Goal: Task Accomplishment & Management: Manage account settings

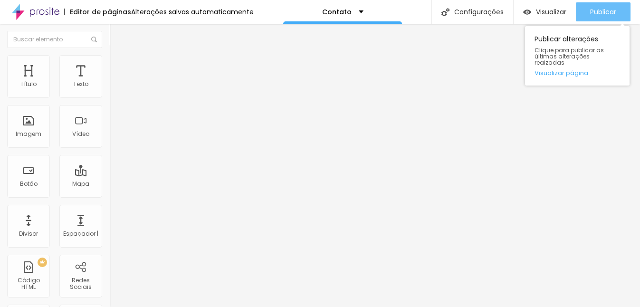
click at [588, 10] on button "Publicar" at bounding box center [603, 11] width 55 height 19
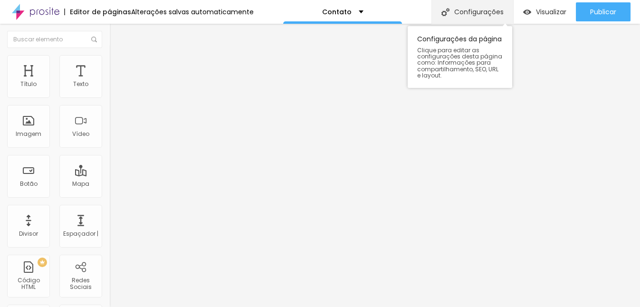
click at [475, 17] on div "Configurações" at bounding box center [473, 12] width 82 height 24
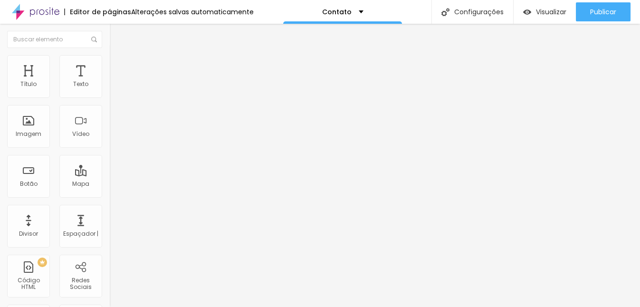
click at [109, 65] on img at bounding box center [113, 69] width 9 height 9
click at [118, 56] on span "Conteúdo" at bounding box center [132, 52] width 29 height 8
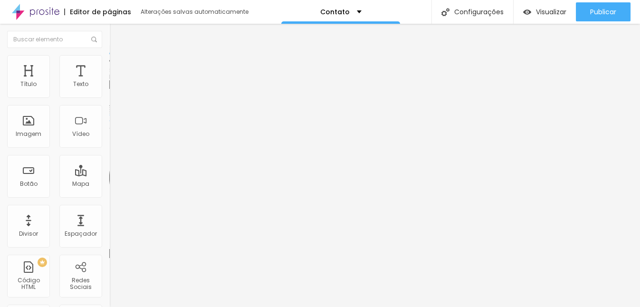
drag, startPoint x: 57, startPoint y: 106, endPoint x: 5, endPoint y: 106, distance: 51.8
click at [109, 106] on div "Endereço Alboom Brasil Alinhamento 15 Zoom" at bounding box center [163, 169] width 109 height 190
type input "A"
drag, startPoint x: 48, startPoint y: 108, endPoint x: -4, endPoint y: 108, distance: 52.8
click at [0, 108] on html "Editor de páginas Alterações salvas automaticamente Contato Configurações Confi…" at bounding box center [320, 153] width 640 height 307
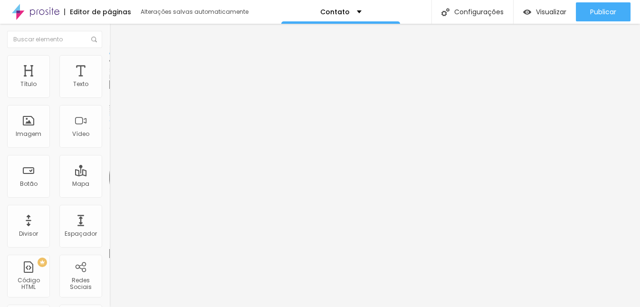
type input "Avenida Pedro Peraro,1132"
click at [109, 63] on li "Estilo" at bounding box center [163, 60] width 109 height 10
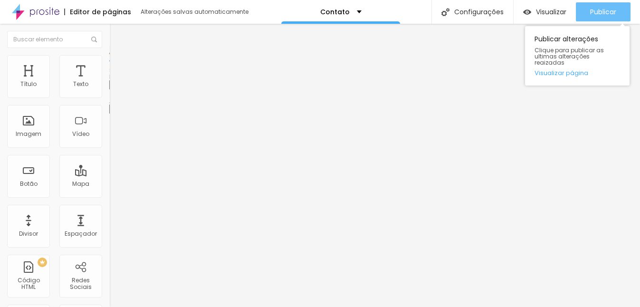
click at [577, 19] on button "Publicar" at bounding box center [603, 11] width 55 height 19
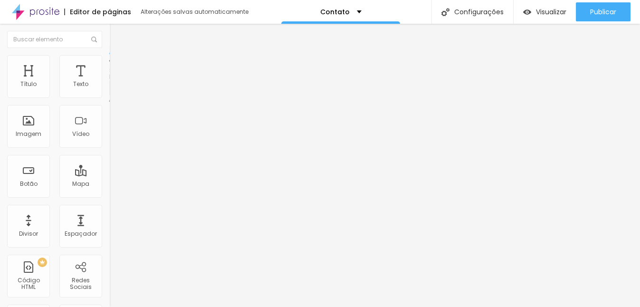
click at [118, 67] on span "Avançado" at bounding box center [133, 71] width 31 height 8
click at [116, 33] on div "Editar Formulário" at bounding box center [151, 35] width 70 height 8
click at [109, 96] on div "Contato" at bounding box center [163, 88] width 109 height 16
click at [109, 65] on li "Avançado" at bounding box center [163, 70] width 109 height 10
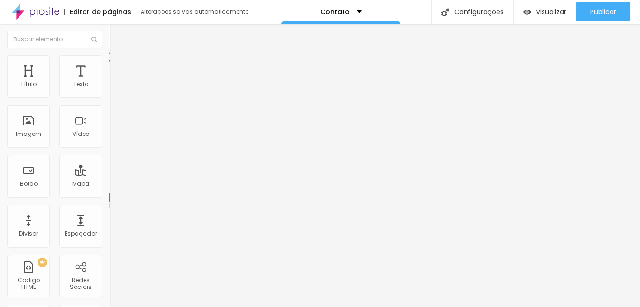
click at [109, 54] on img at bounding box center [113, 50] width 9 height 9
click at [109, 96] on img at bounding box center [112, 99] width 6 height 6
drag, startPoint x: 197, startPoint y: 178, endPoint x: 203, endPoint y: 178, distance: 6.2
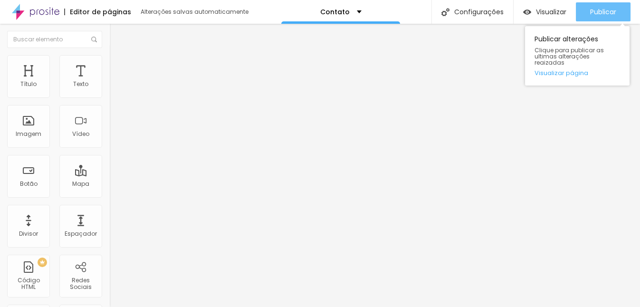
click at [612, 17] on div "Publicar" at bounding box center [604, 11] width 26 height 19
click at [591, 16] on span "Publicar" at bounding box center [604, 12] width 26 height 8
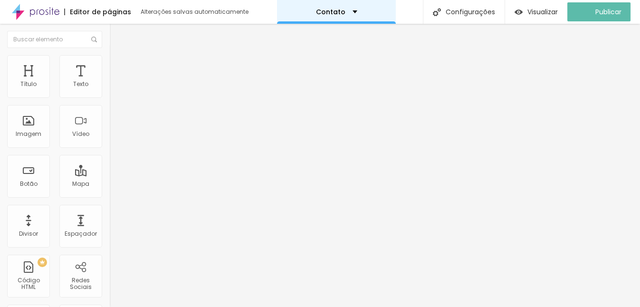
click at [359, 14] on div "Contato" at bounding box center [336, 12] width 119 height 24
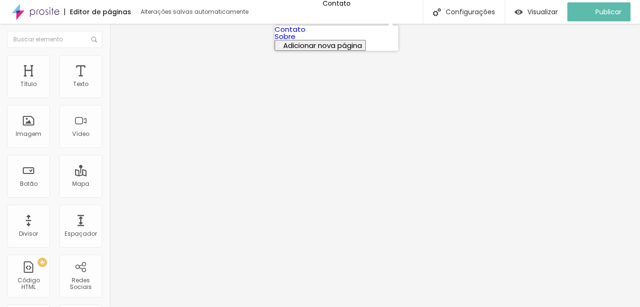
click at [296, 41] on link "Sobre" at bounding box center [285, 36] width 21 height 10
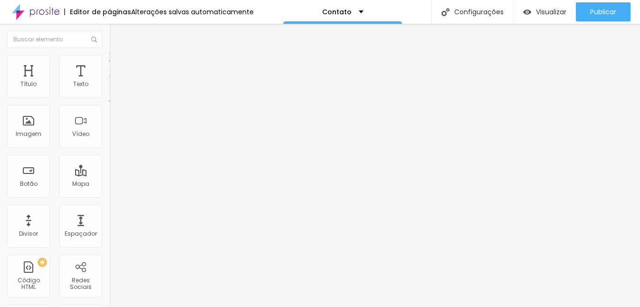
click at [116, 93] on div "Contato" at bounding box center [164, 88] width 97 height 9
click at [118, 67] on span "Avançado" at bounding box center [133, 71] width 31 height 8
click at [118, 64] on span "Estilo" at bounding box center [125, 62] width 15 height 8
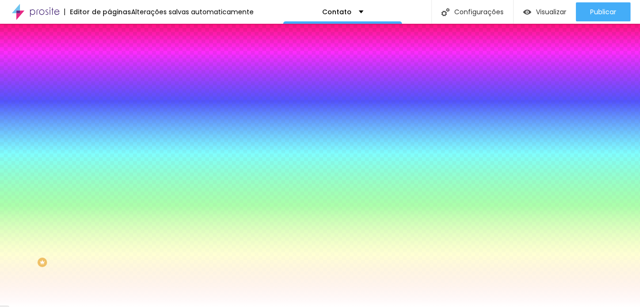
click at [118, 56] on span "Conteúdo" at bounding box center [132, 52] width 29 height 8
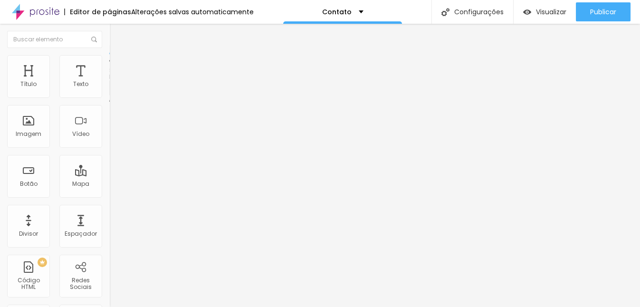
click at [109, 96] on div "Contato" at bounding box center [163, 88] width 109 height 16
click at [109, 65] on img at bounding box center [113, 69] width 9 height 9
type input "17"
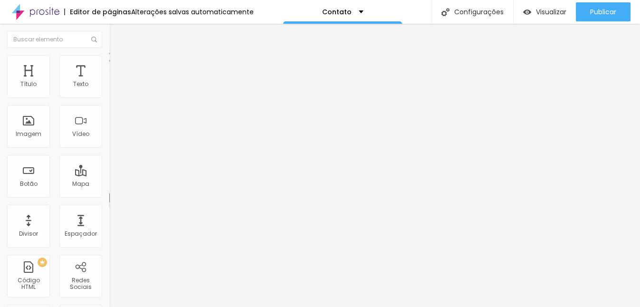
type input "18"
type input "19"
type input "20"
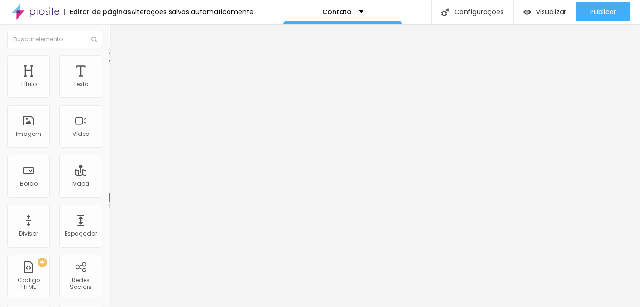
type input "20"
type input "21"
type input "22"
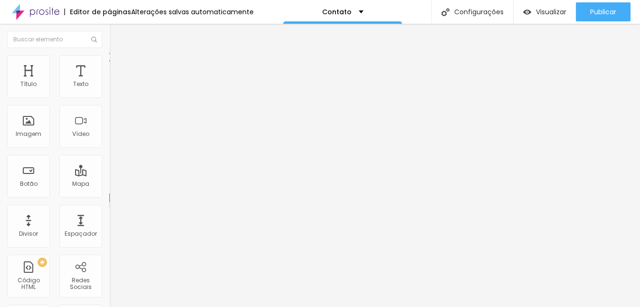
type input "23"
type input "24"
type input "25"
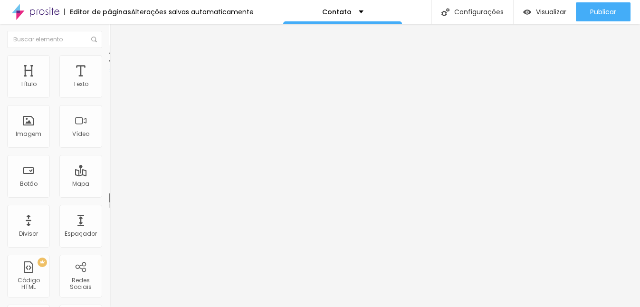
type input "25"
type input "26"
type input "27"
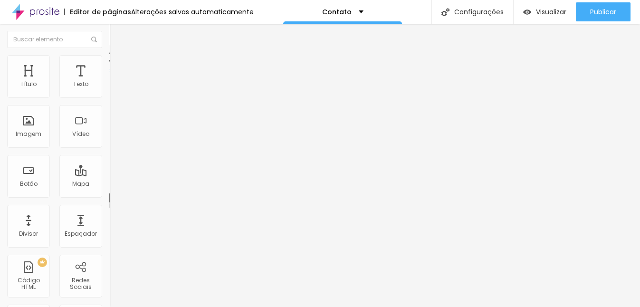
type input "28"
type input "29"
type input "30"
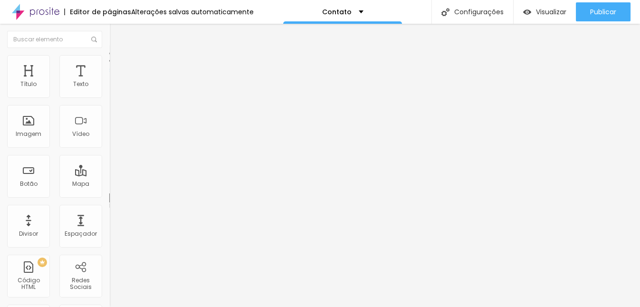
type input "30"
type input "31"
type input "32"
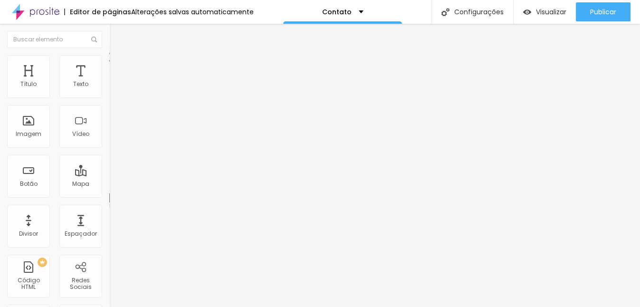
type input "33"
type input "32"
type input "31"
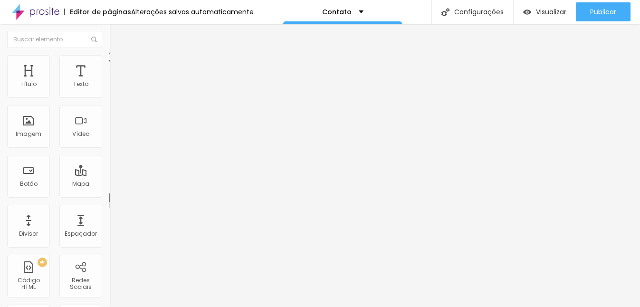
type input "31"
type input "30"
type input "29"
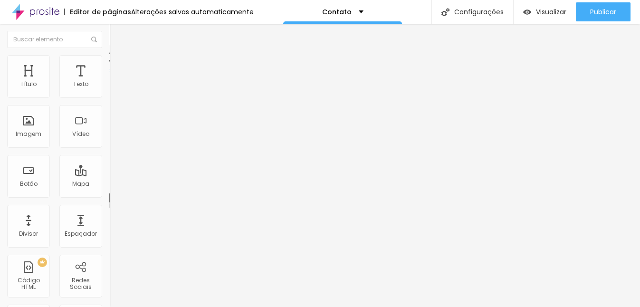
type input "28"
type input "27"
drag, startPoint x: 32, startPoint y: 95, endPoint x: 38, endPoint y: 93, distance: 6.3
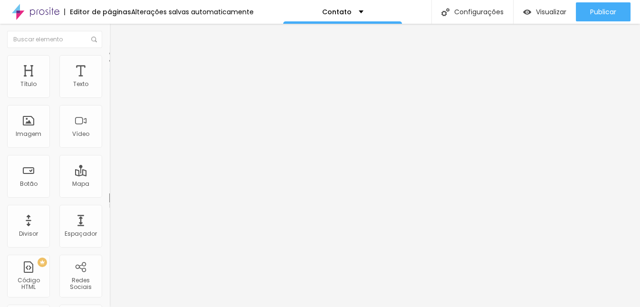
type input "27"
click at [109, 184] on input "range" at bounding box center [139, 188] width 61 height 8
type input "22"
type input "23"
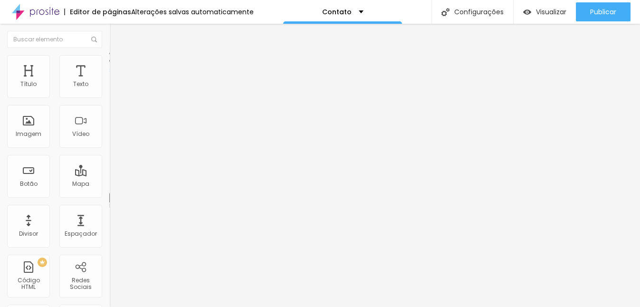
type input "23"
type input "24"
type input "25"
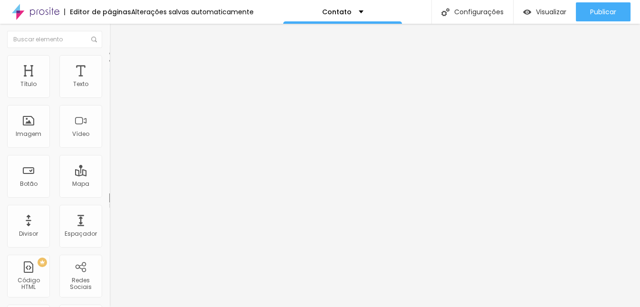
type input "26"
type input "27"
type input "28"
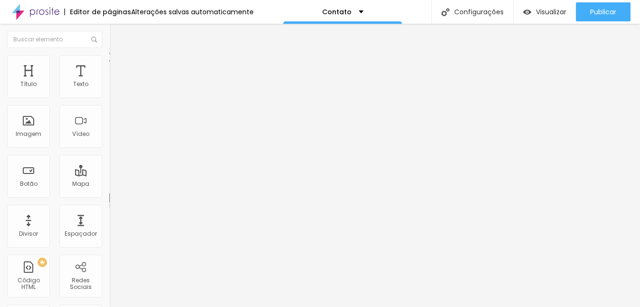
type input "28"
type input "29"
type input "30"
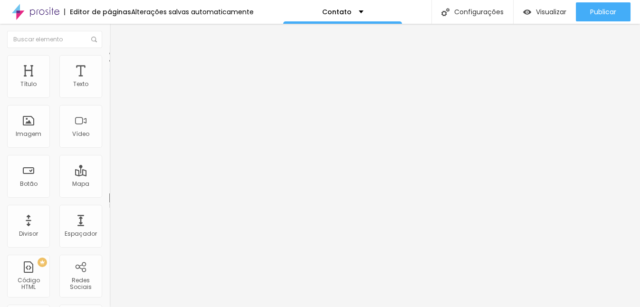
type input "31"
type input "32"
type input "33"
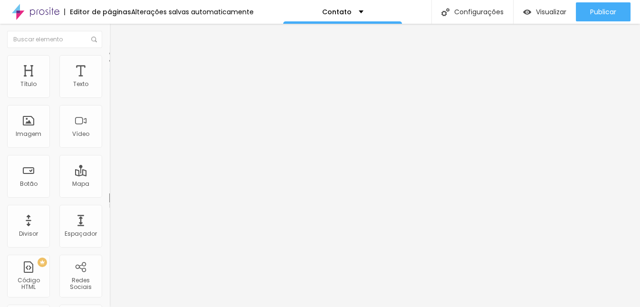
type input "33"
type input "34"
type input "35"
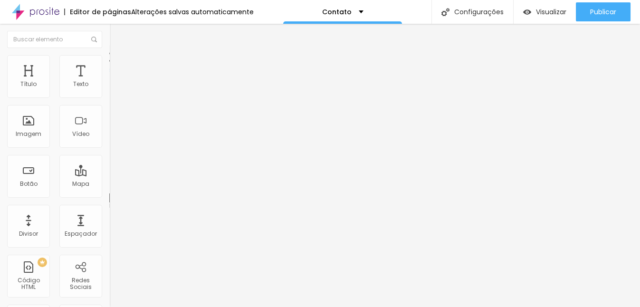
type input "36"
type input "37"
type input "36"
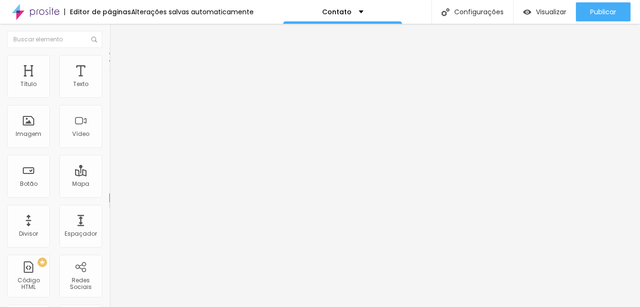
type input "36"
type input "35"
type input "34"
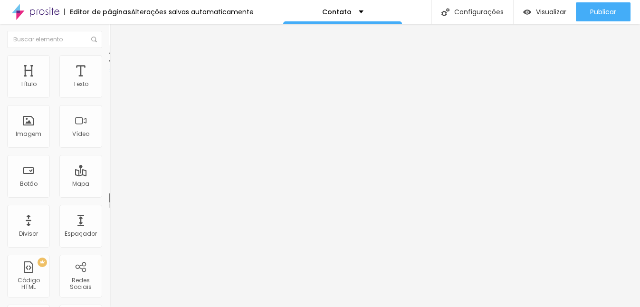
type input "33"
drag, startPoint x: 34, startPoint y: 112, endPoint x: 41, endPoint y: 110, distance: 6.9
type input "33"
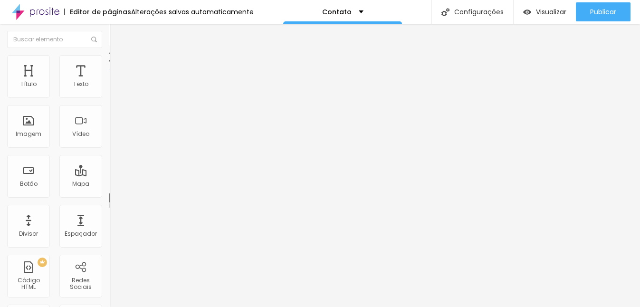
click at [109, 284] on div "27 Espaço de cima 33 Espaço de baixo Visível nos dispositivos Celular Tablet De…" at bounding box center [163, 247] width 109 height 346
click at [118, 65] on span "Estilo" at bounding box center [125, 62] width 15 height 8
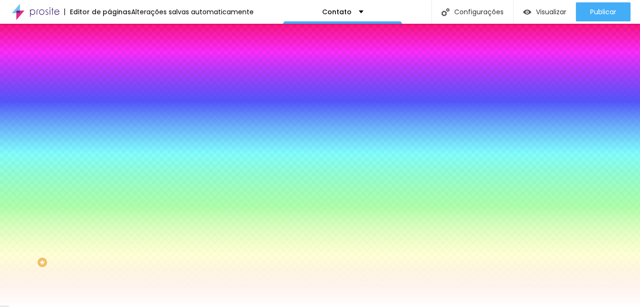
click at [118, 56] on span "Conteúdo" at bounding box center [132, 52] width 29 height 8
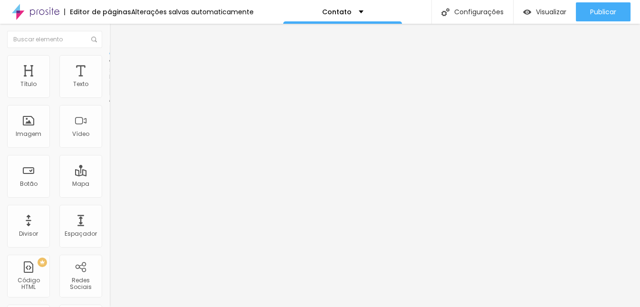
click at [116, 93] on div "Contato" at bounding box center [164, 88] width 97 height 9
drag, startPoint x: 492, startPoint y: 132, endPoint x: 485, endPoint y: 111, distance: 21.5
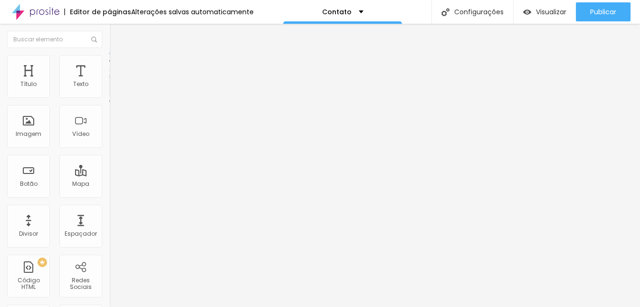
scroll to position [58, 0]
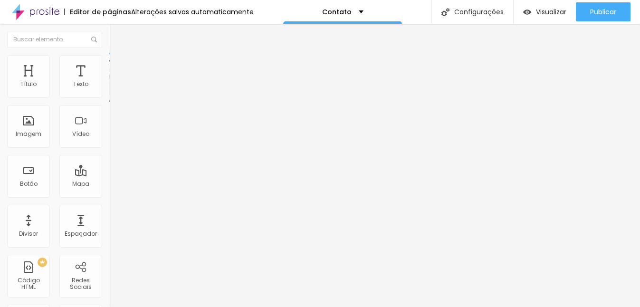
drag, startPoint x: 203, startPoint y: 213, endPoint x: 176, endPoint y: 213, distance: 26.6
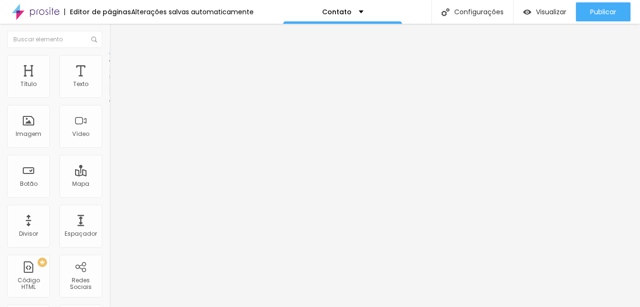
type input "Celular"
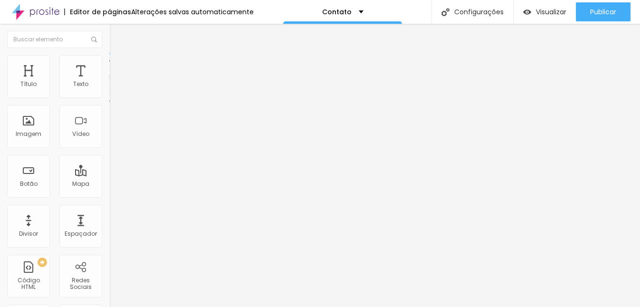
scroll to position [88, 0]
drag, startPoint x: 233, startPoint y: 147, endPoint x: 232, endPoint y: 85, distance: 61.8
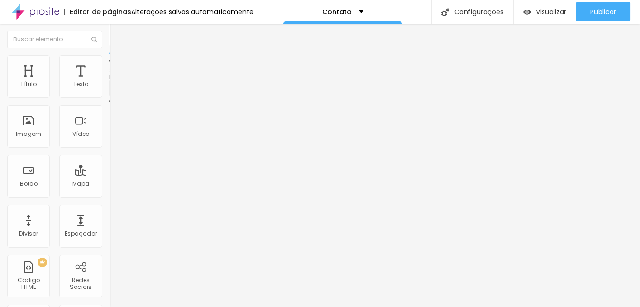
drag, startPoint x: 341, startPoint y: 127, endPoint x: 332, endPoint y: 98, distance: 30.8
click at [109, 96] on img at bounding box center [112, 99] width 6 height 6
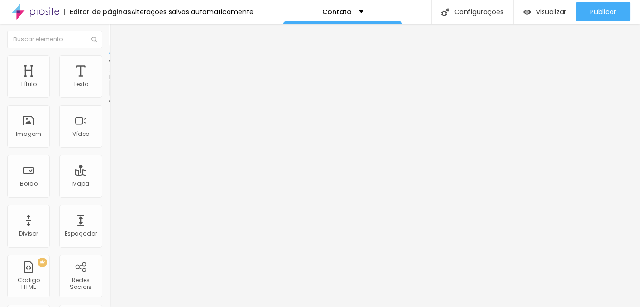
drag, startPoint x: 196, startPoint y: 219, endPoint x: 174, endPoint y: 219, distance: 22.8
type input "Celular"
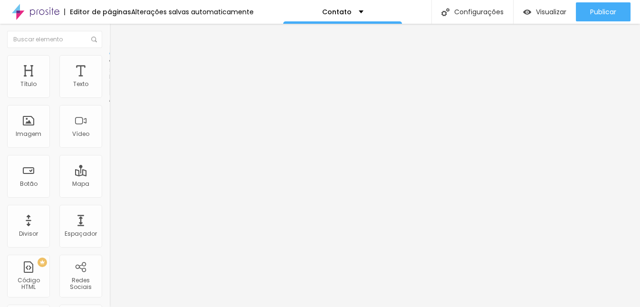
type input "("
drag, startPoint x: 316, startPoint y: 174, endPoint x: 318, endPoint y: 180, distance: 6.5
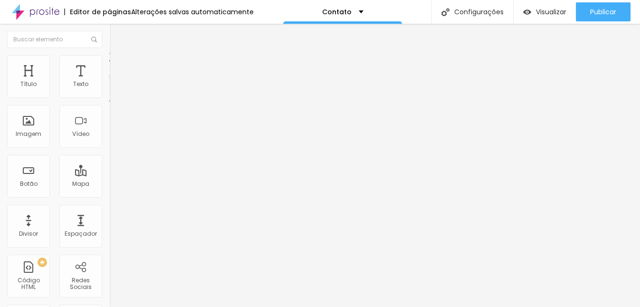
drag, startPoint x: 236, startPoint y: 215, endPoint x: 176, endPoint y: 215, distance: 59.9
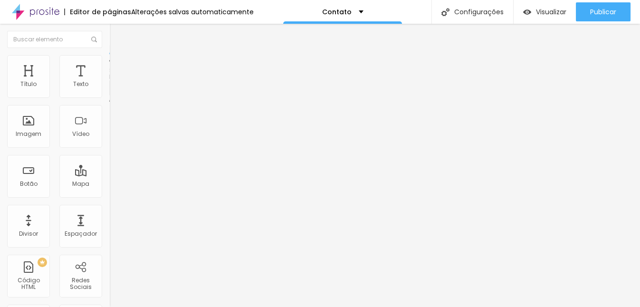
drag, startPoint x: 241, startPoint y: 219, endPoint x: 177, endPoint y: 220, distance: 63.7
type input "Celular"
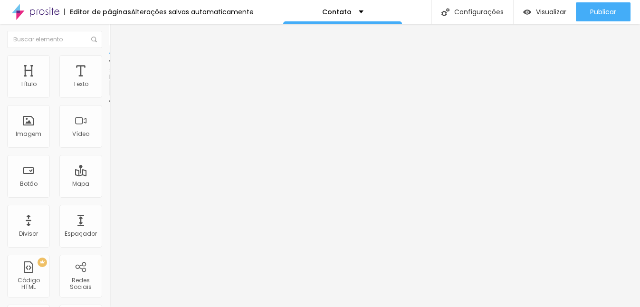
drag, startPoint x: 374, startPoint y: 215, endPoint x: 412, endPoint y: 212, distance: 38.1
drag, startPoint x: 361, startPoint y: 216, endPoint x: 382, endPoint y: 216, distance: 20.4
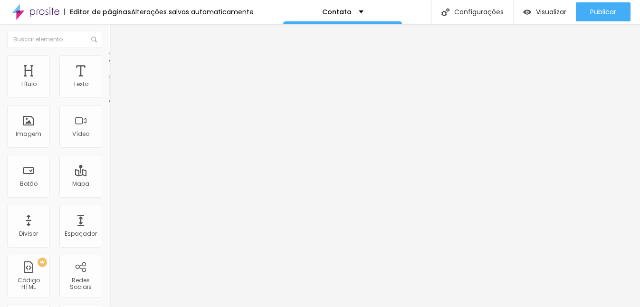
drag, startPoint x: 360, startPoint y: 215, endPoint x: 398, endPoint y: 215, distance: 38.0
drag, startPoint x: 374, startPoint y: 215, endPoint x: 419, endPoint y: 215, distance: 45.6
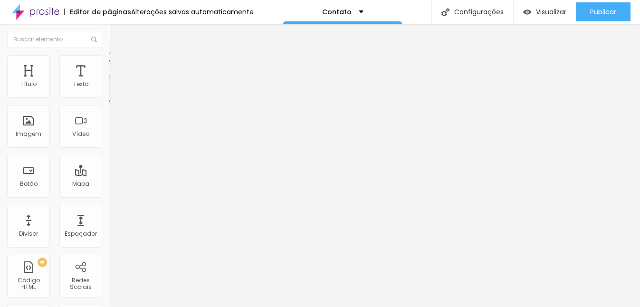
scroll to position [0, 4]
type input "Coloque seu número de WhatsApp aqui"
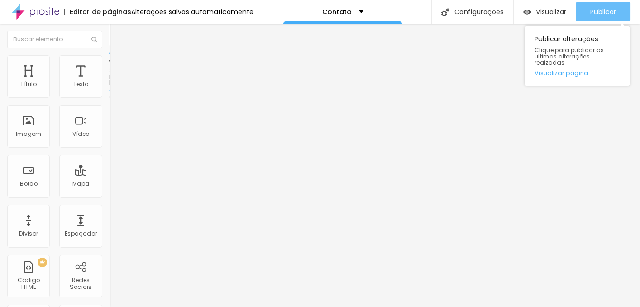
click at [582, 10] on button "Publicar" at bounding box center [603, 11] width 55 height 19
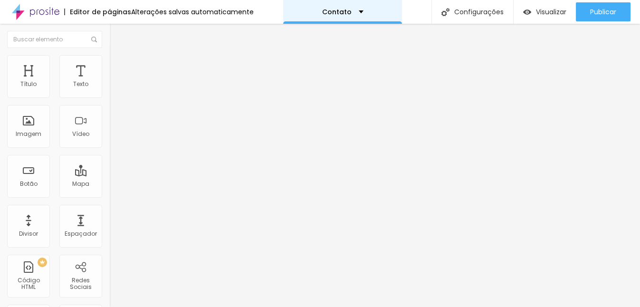
click at [352, 11] on div "Contato" at bounding box center [342, 12] width 41 height 7
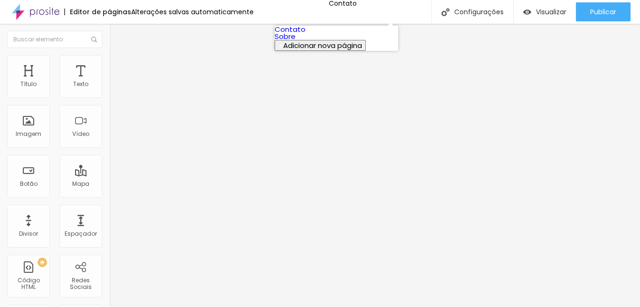
click at [296, 41] on link "Sobre" at bounding box center [285, 36] width 21 height 10
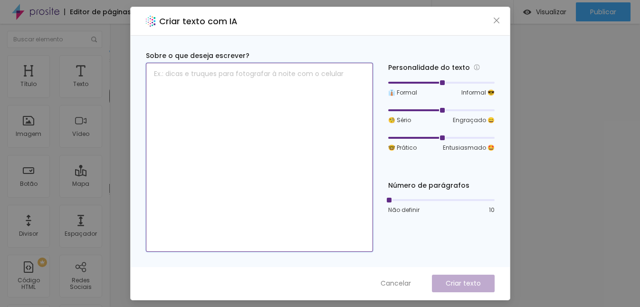
drag, startPoint x: 191, startPoint y: 76, endPoint x: 179, endPoint y: 73, distance: 12.8
click at [179, 73] on textarea at bounding box center [259, 157] width 227 height 189
type textarea "S"
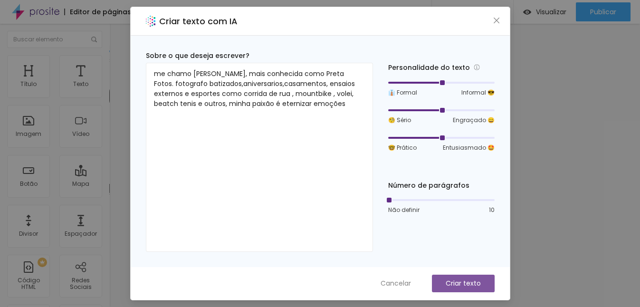
click at [478, 280] on p "Criar texto" at bounding box center [463, 284] width 35 height 10
click at [441, 285] on button "Criar texto" at bounding box center [463, 284] width 63 height 18
click at [468, 280] on p "Criar texto" at bounding box center [463, 284] width 35 height 10
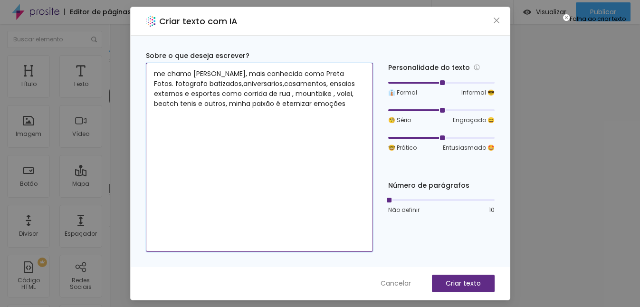
click at [242, 86] on textarea "me chamo Maria Ap Momesso, mais conhecida como Preta Fotos. fotografo batizados…" at bounding box center [259, 157] width 227 height 189
click at [287, 86] on textarea "me chamo Maria Ap Momesso, mais conhecida como Preta Fotos. fotografo batizados…" at bounding box center [259, 157] width 227 height 189
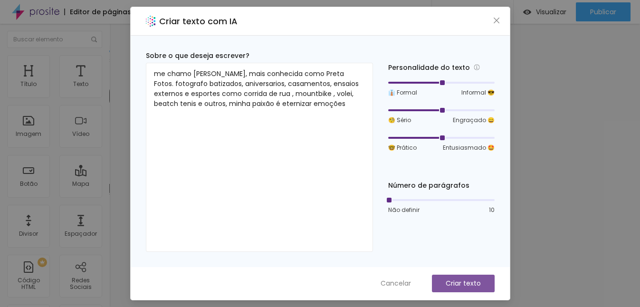
click at [466, 282] on p "Criar texto" at bounding box center [463, 284] width 35 height 10
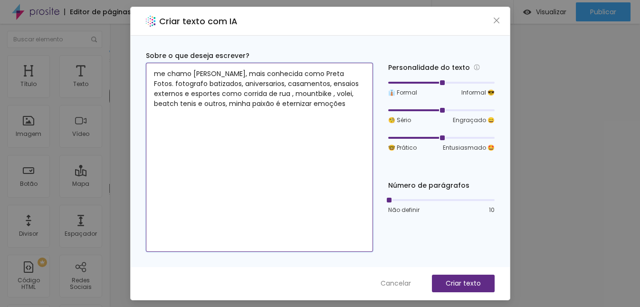
drag, startPoint x: 295, startPoint y: 94, endPoint x: 314, endPoint y: 96, distance: 19.5
click at [314, 96] on textarea "me chamo Maria Ap Momesso, mais conhecida como Preta Fotos. fotografo batizados…" at bounding box center [259, 157] width 227 height 189
click at [295, 91] on textarea "me chamo Maria Ap Momesso, mais conhecida como Preta Fotos. fotografo batizados…" at bounding box center [259, 157] width 227 height 189
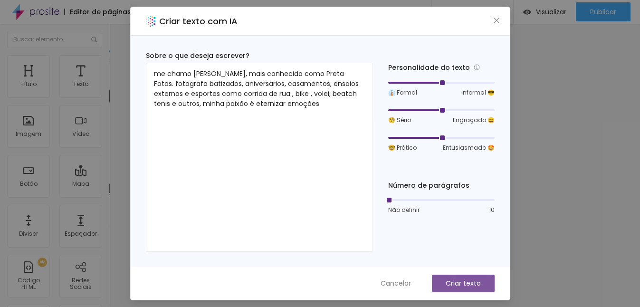
click at [469, 283] on p "Criar texto" at bounding box center [463, 284] width 35 height 10
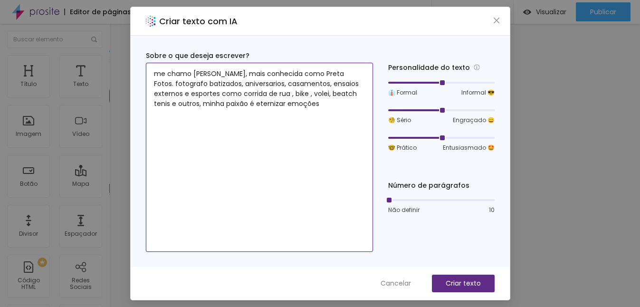
click at [275, 208] on textarea "me chamo Maria Ap Momesso, mais conhecida como Preta Fotos. fotografo batizados…" at bounding box center [259, 157] width 227 height 189
paste textarea ""Oi, eu sou a Preta! Mais conhecida como Maria Aparecida Muniz. Eu enxergo o mu…"
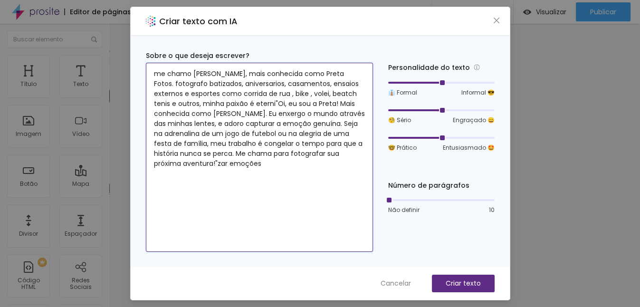
drag, startPoint x: 277, startPoint y: 105, endPoint x: 165, endPoint y: 78, distance: 114.9
click at [165, 78] on textarea "me chamo Maria Ap Momesso, mais conhecida como Preta Fotos. fotografo batizados…" at bounding box center [259, 157] width 227 height 189
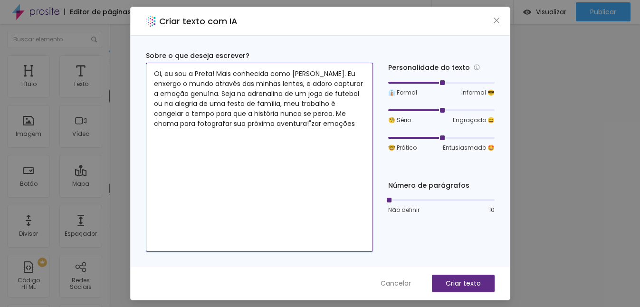
drag, startPoint x: 194, startPoint y: 73, endPoint x: 211, endPoint y: 71, distance: 16.3
click at [211, 71] on textarea "Oi, eu sou a Preta! Mais conhecida como Maria Aparecida Muniz. Eu enxergo o mun…" at bounding box center [259, 157] width 227 height 189
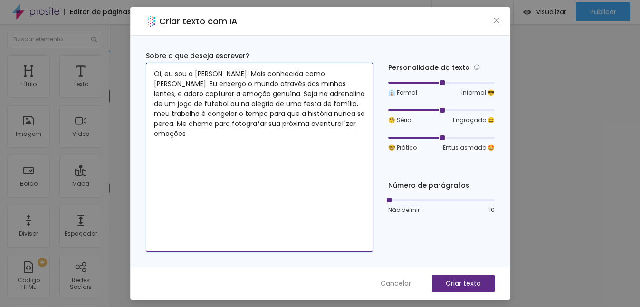
drag, startPoint x: 209, startPoint y: 82, endPoint x: 155, endPoint y: 86, distance: 53.9
click at [155, 86] on textarea "Oi, eu sou a Maria Ap Momesso! Mais conhecida como Maria Aparecida Muniz. Eu en…" at bounding box center [259, 157] width 227 height 189
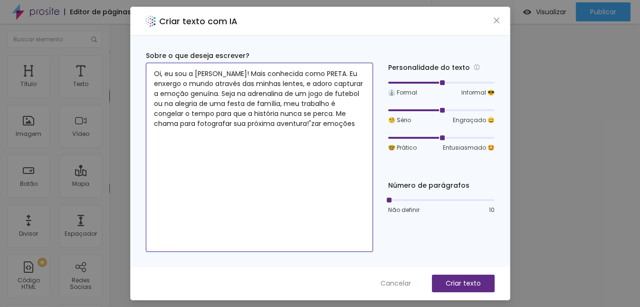
click at [330, 93] on textarea "Oi, eu sou a Maria Ap Momesso! Mais conhecida como PRETA. Eu enxergo o mundo at…" at bounding box center [259, 157] width 227 height 189
drag, startPoint x: 328, startPoint y: 92, endPoint x: 373, endPoint y: 97, distance: 45.9
click at [373, 97] on div "Sobre o que deseja escrever? Oi, eu sou a Maria Ap Momesso! Mais conhecida como…" at bounding box center [320, 151] width 349 height 201
drag, startPoint x: 216, startPoint y: 101, endPoint x: 243, endPoint y: 103, distance: 27.2
click at [243, 103] on textarea "Oi, eu sou a Maria Ap Momesso! Mais conhecida como PRETA. Eu enxergo o mundo at…" at bounding box center [259, 157] width 227 height 189
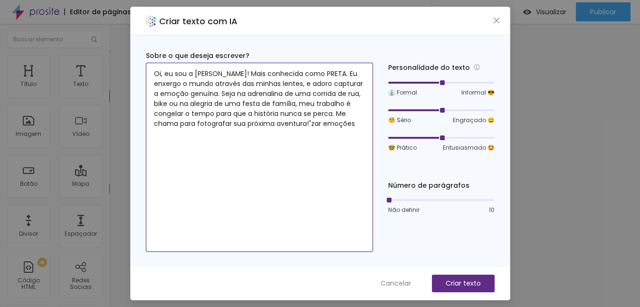
click at [176, 123] on textarea "Oi, eu sou a Maria Ap Momesso! Mais conhecida como PRETA. Eu enxergo o mundo at…" at bounding box center [259, 157] width 227 height 189
type textarea "Oi, eu sou a Maria Ap Momesso! Mais conhecida como PRETA. Eu enxergo o mundo at…"
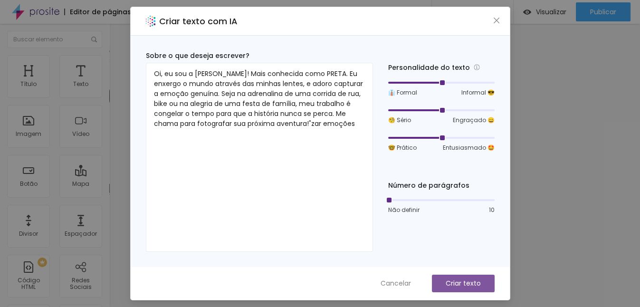
click at [463, 280] on p "Criar texto" at bounding box center [463, 284] width 35 height 10
click at [497, 20] on icon "close" at bounding box center [497, 21] width 6 height 6
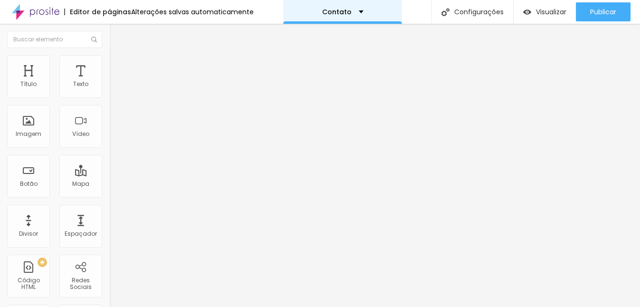
click at [352, 10] on div "Contato" at bounding box center [342, 12] width 41 height 7
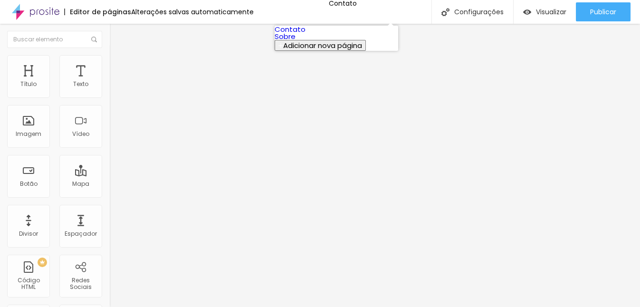
click at [296, 41] on link "Sobre" at bounding box center [285, 36] width 21 height 10
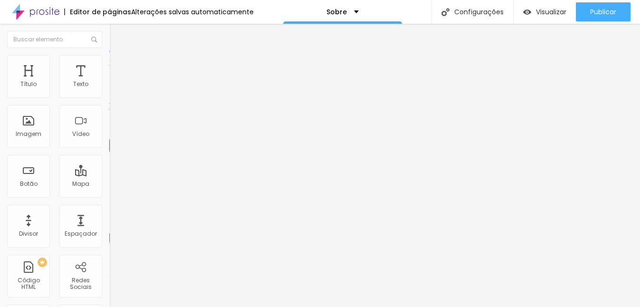
click at [109, 64] on li "Avançado" at bounding box center [163, 60] width 109 height 10
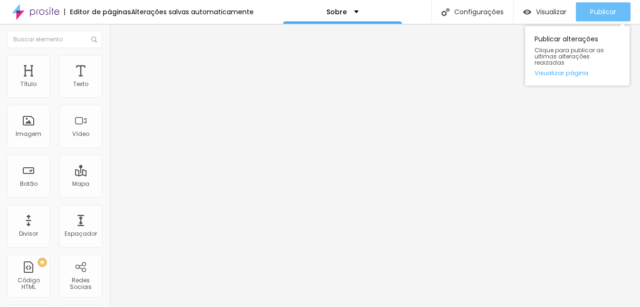
click at [604, 12] on span "Publicar" at bounding box center [604, 12] width 26 height 8
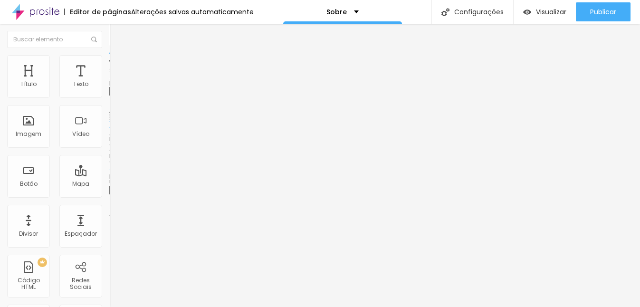
click at [109, 81] on div "Trocar imagem" at bounding box center [163, 77] width 109 height 7
click at [109, 82] on span "Trocar imagem" at bounding box center [135, 78] width 52 height 8
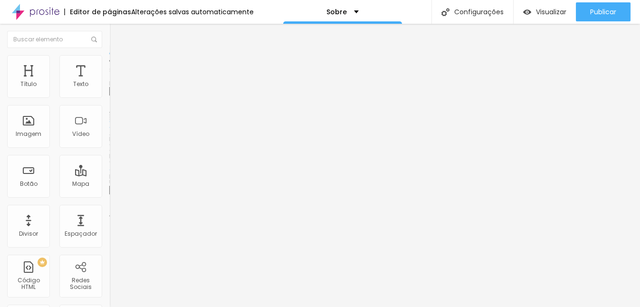
click at [193, 307] on div at bounding box center [320, 313] width 640 height 0
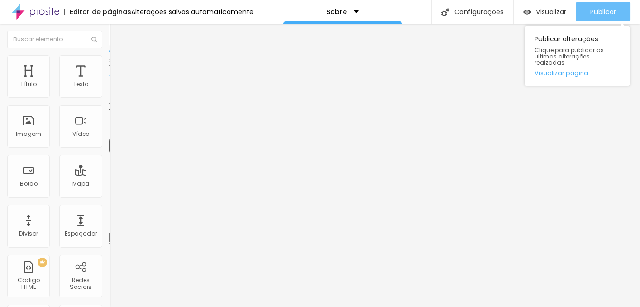
click at [582, 9] on button "Publicar" at bounding box center [603, 11] width 55 height 19
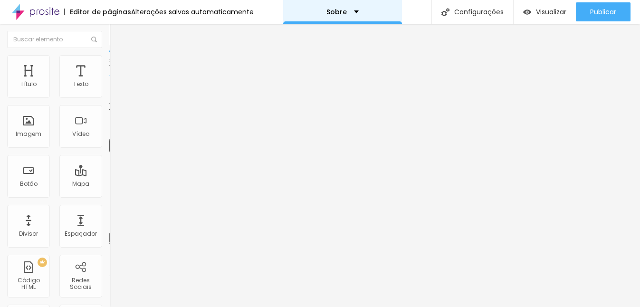
click at [348, 10] on div "Sobre" at bounding box center [343, 12] width 32 height 7
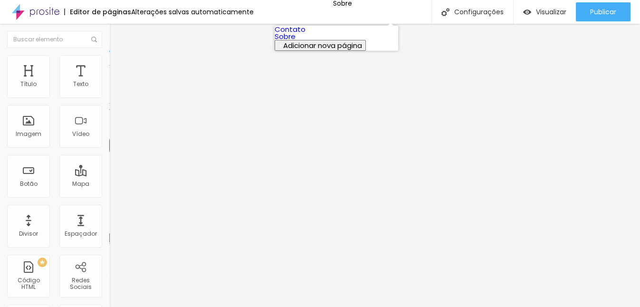
click at [306, 34] on link "Contato" at bounding box center [290, 29] width 31 height 10
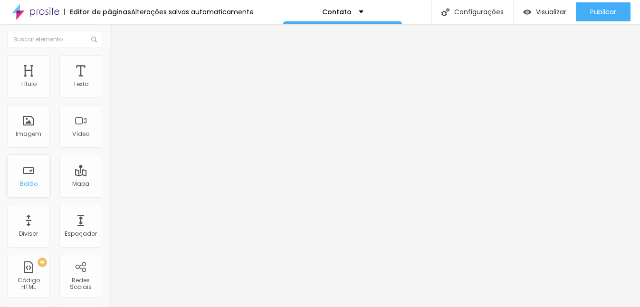
click at [32, 189] on div "Botão" at bounding box center [28, 176] width 43 height 43
